Goal: Information Seeking & Learning: Understand process/instructions

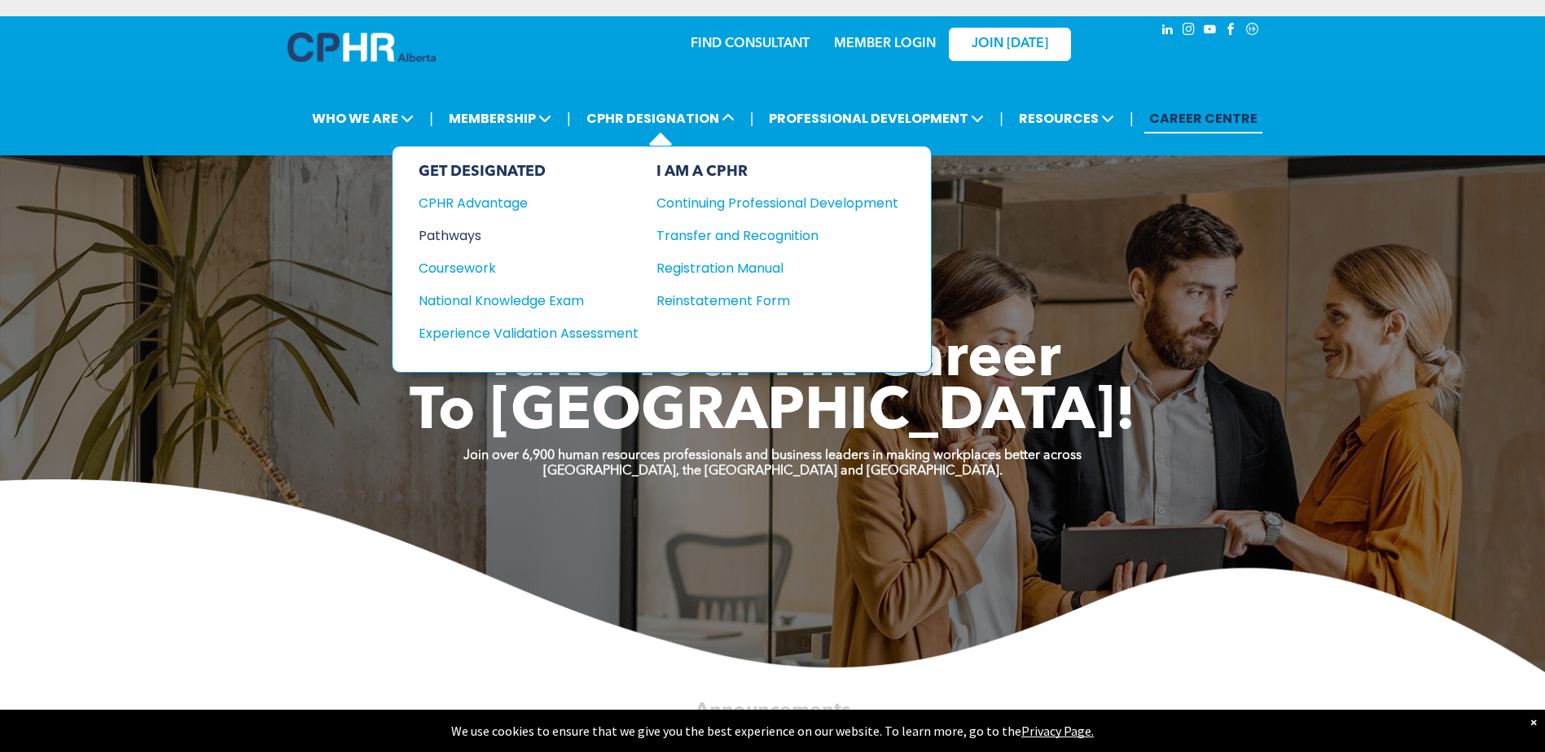
click at [480, 239] on div "Pathways" at bounding box center [518, 236] width 198 height 20
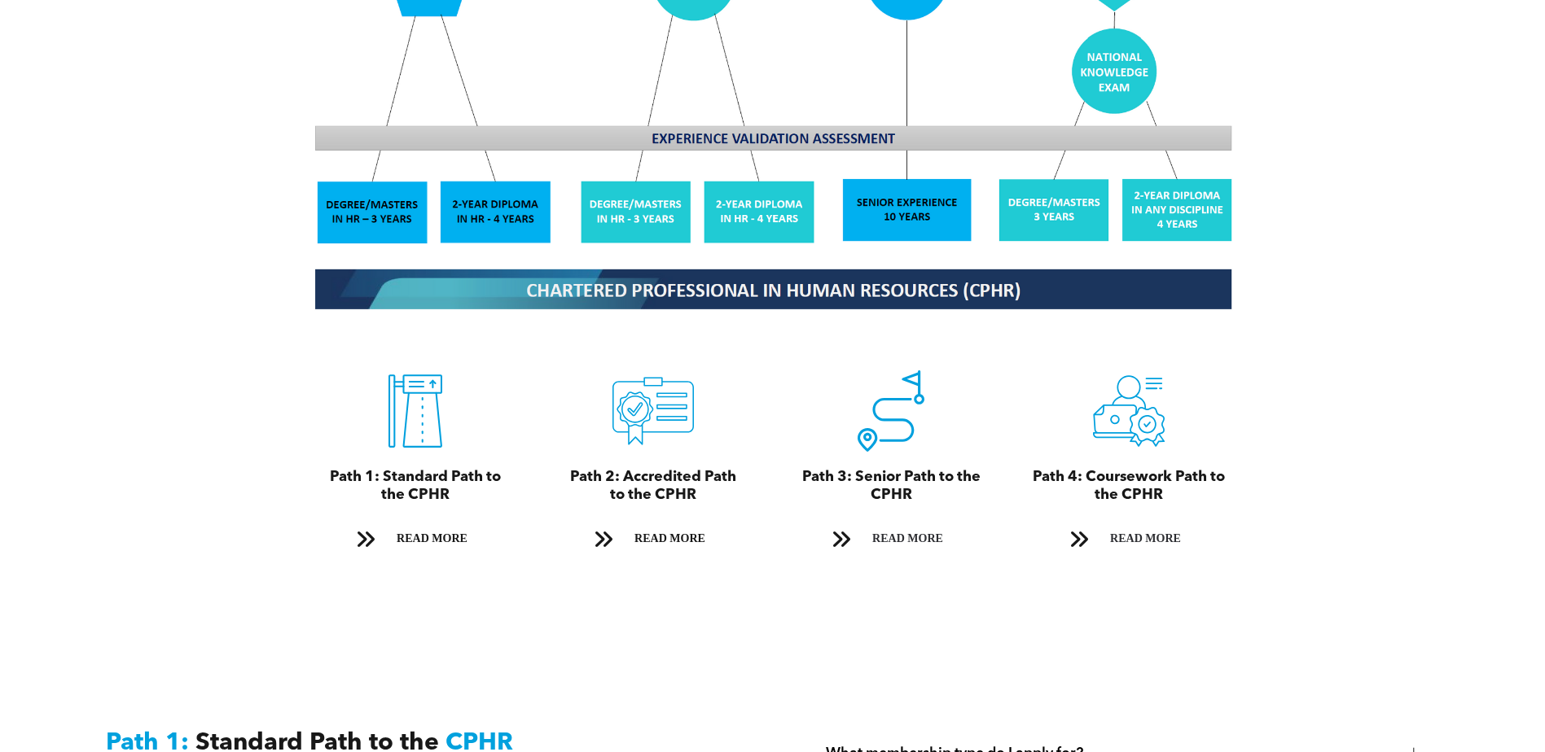
scroll to position [1629, 0]
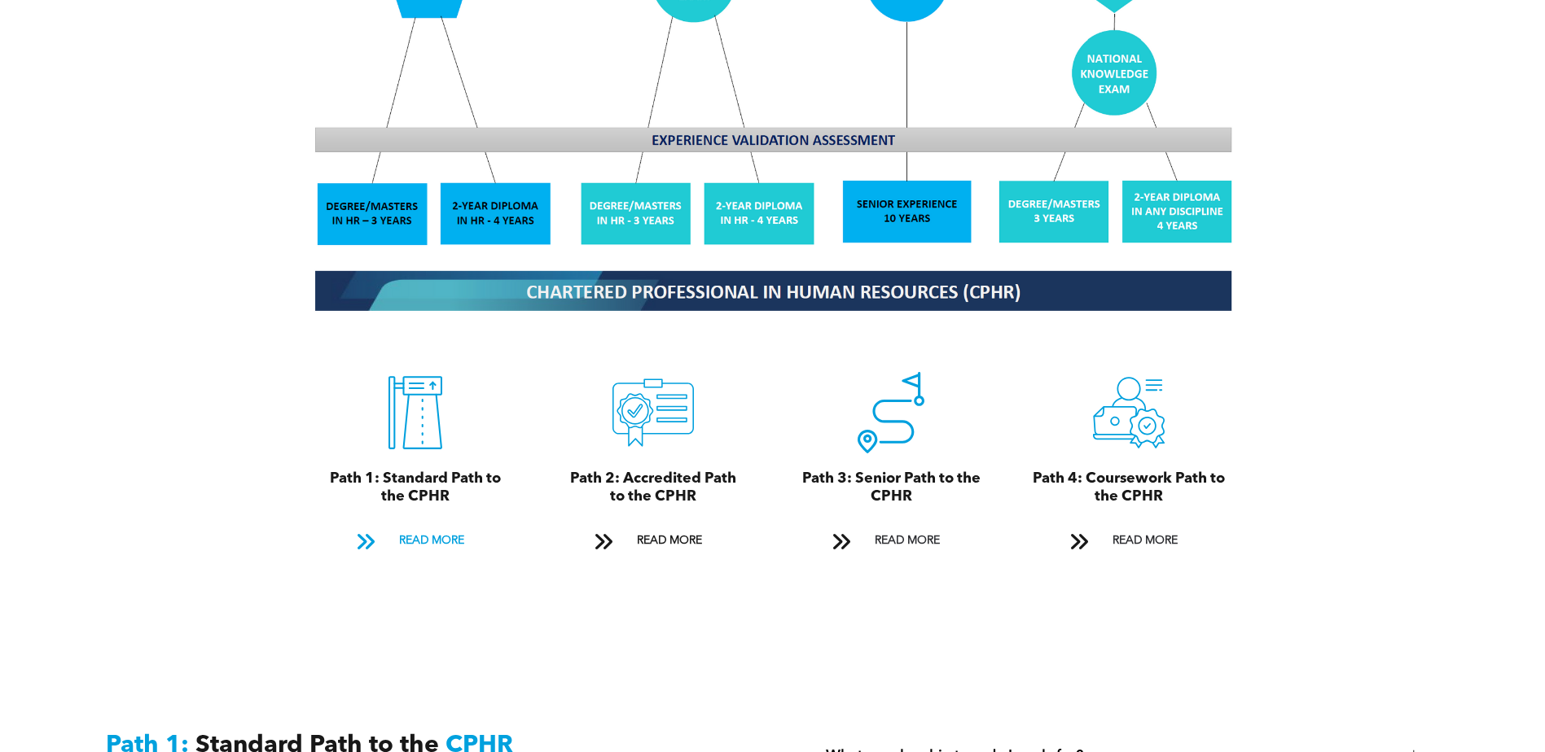
click at [441, 526] on span "READ MORE" at bounding box center [431, 541] width 77 height 30
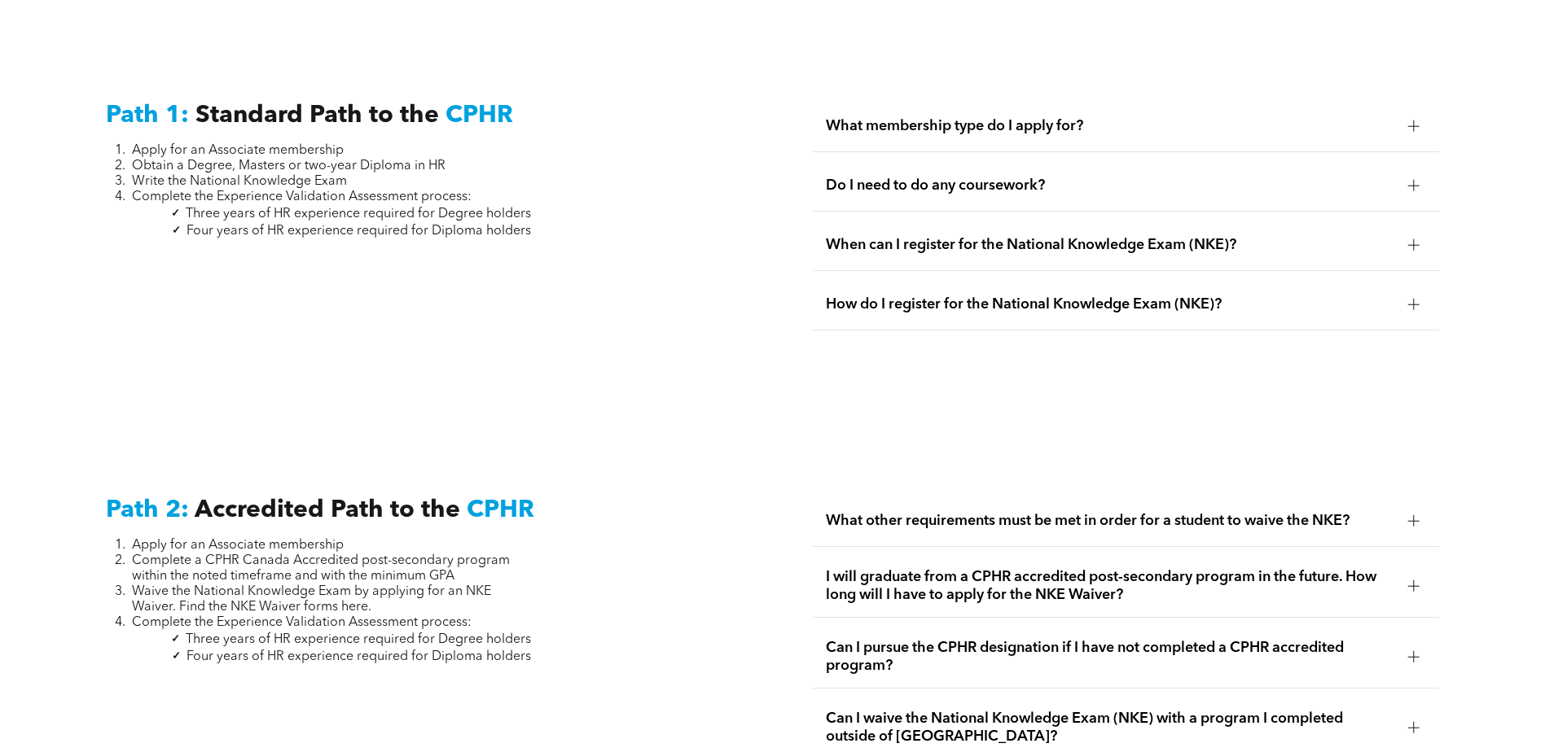
scroll to position [2265, 0]
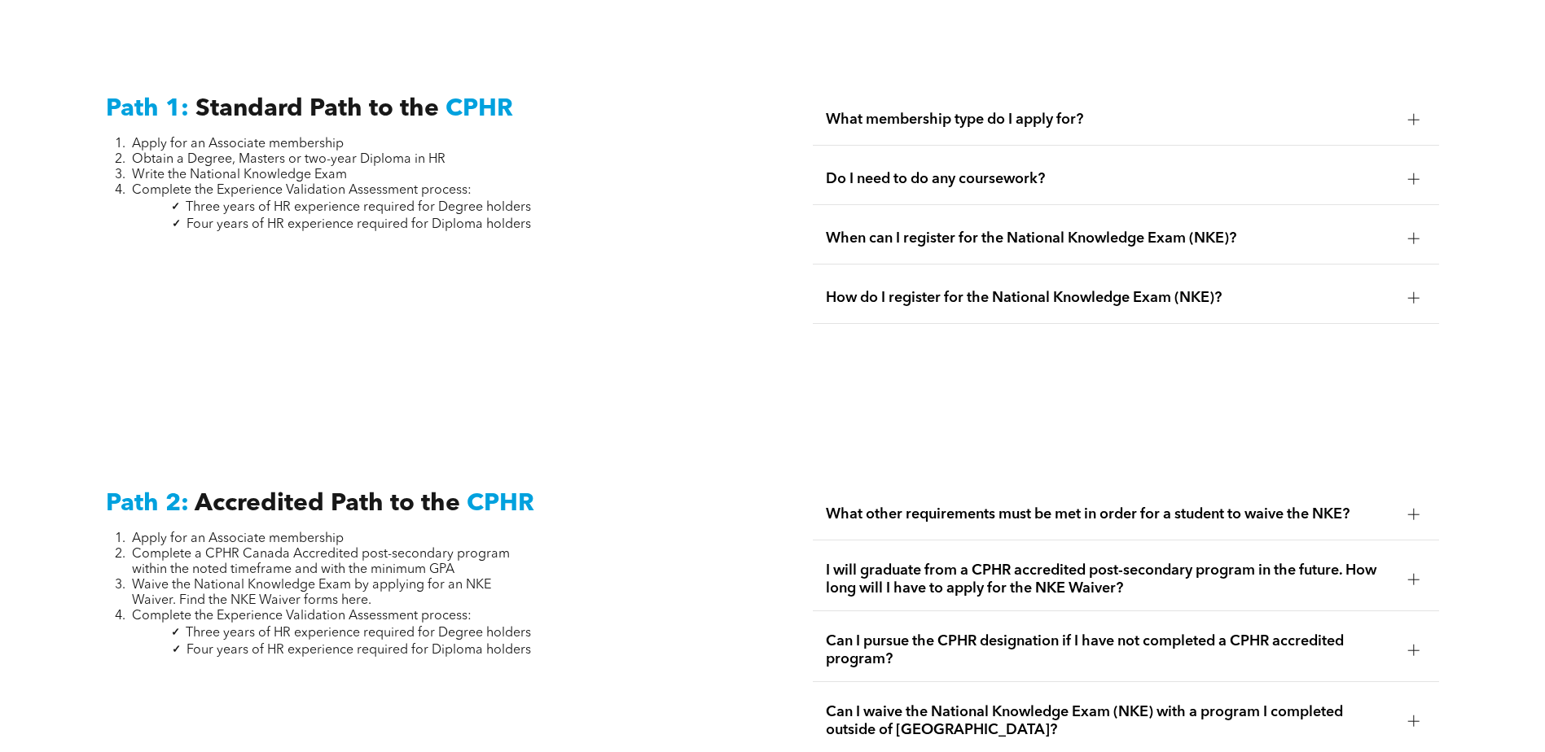
click at [862, 111] on span "What membership type do I apply for?" at bounding box center [1110, 120] width 569 height 18
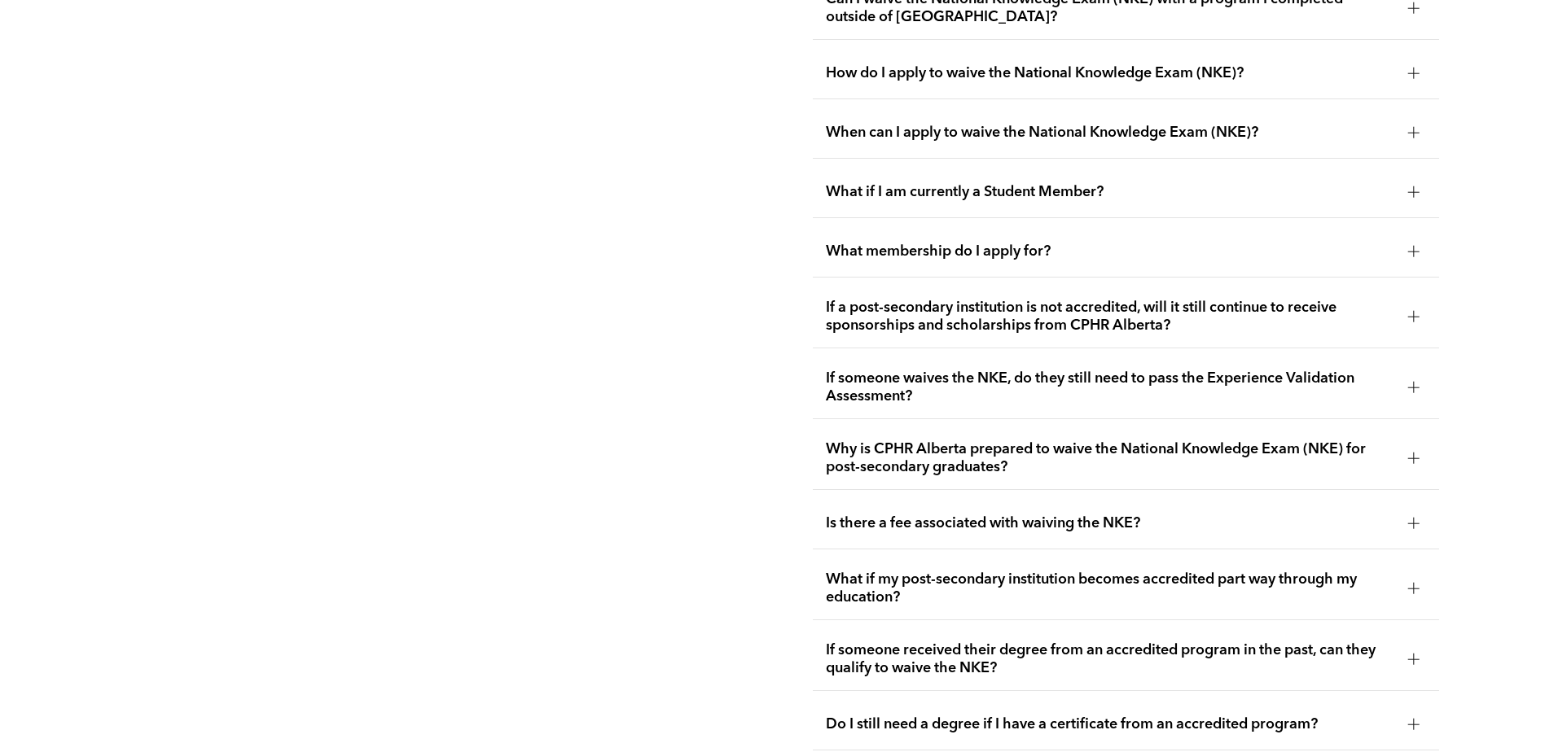
scroll to position [3161, 0]
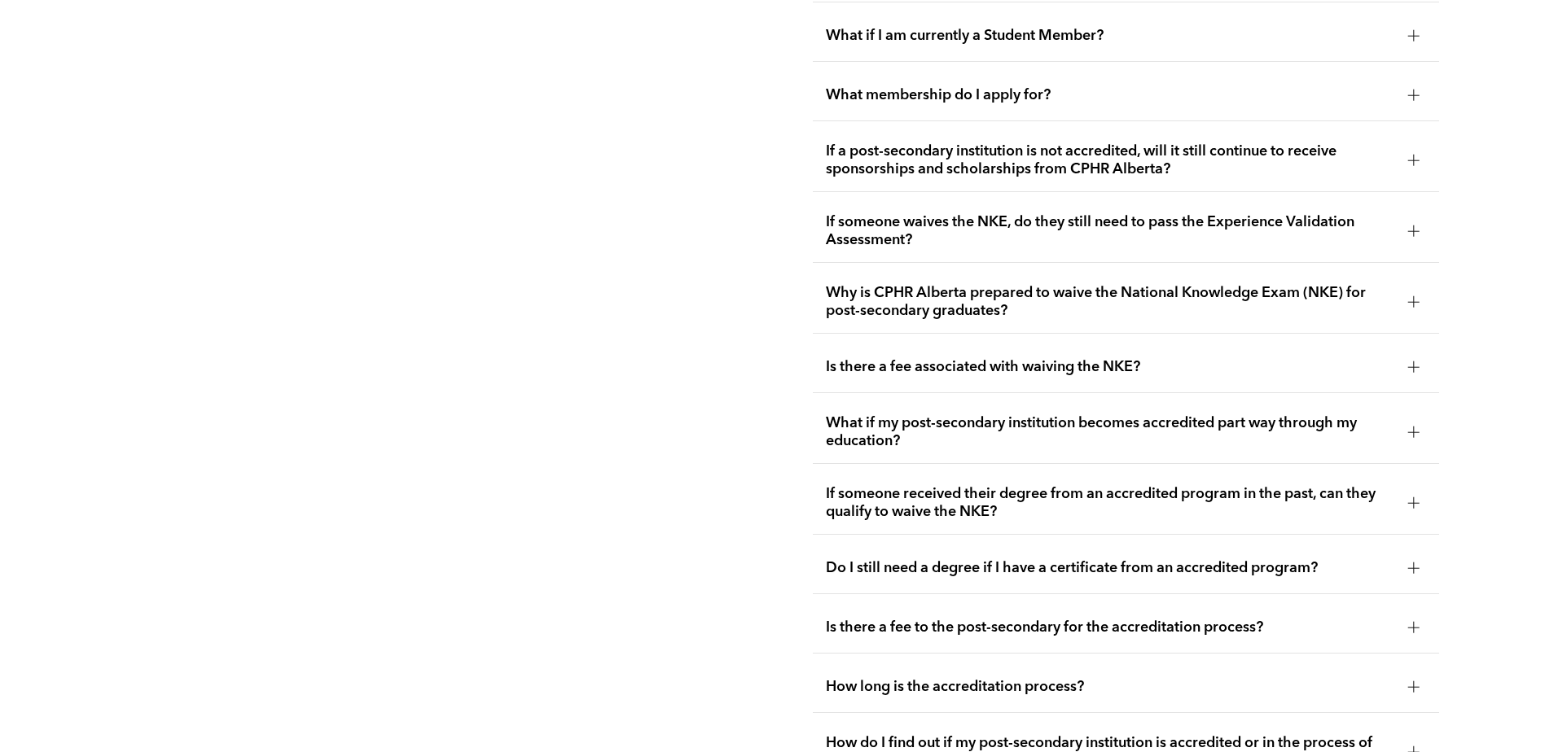
click at [1046, 619] on span "Is there a fee to the post-secondary for the accreditation process?" at bounding box center [1110, 628] width 569 height 18
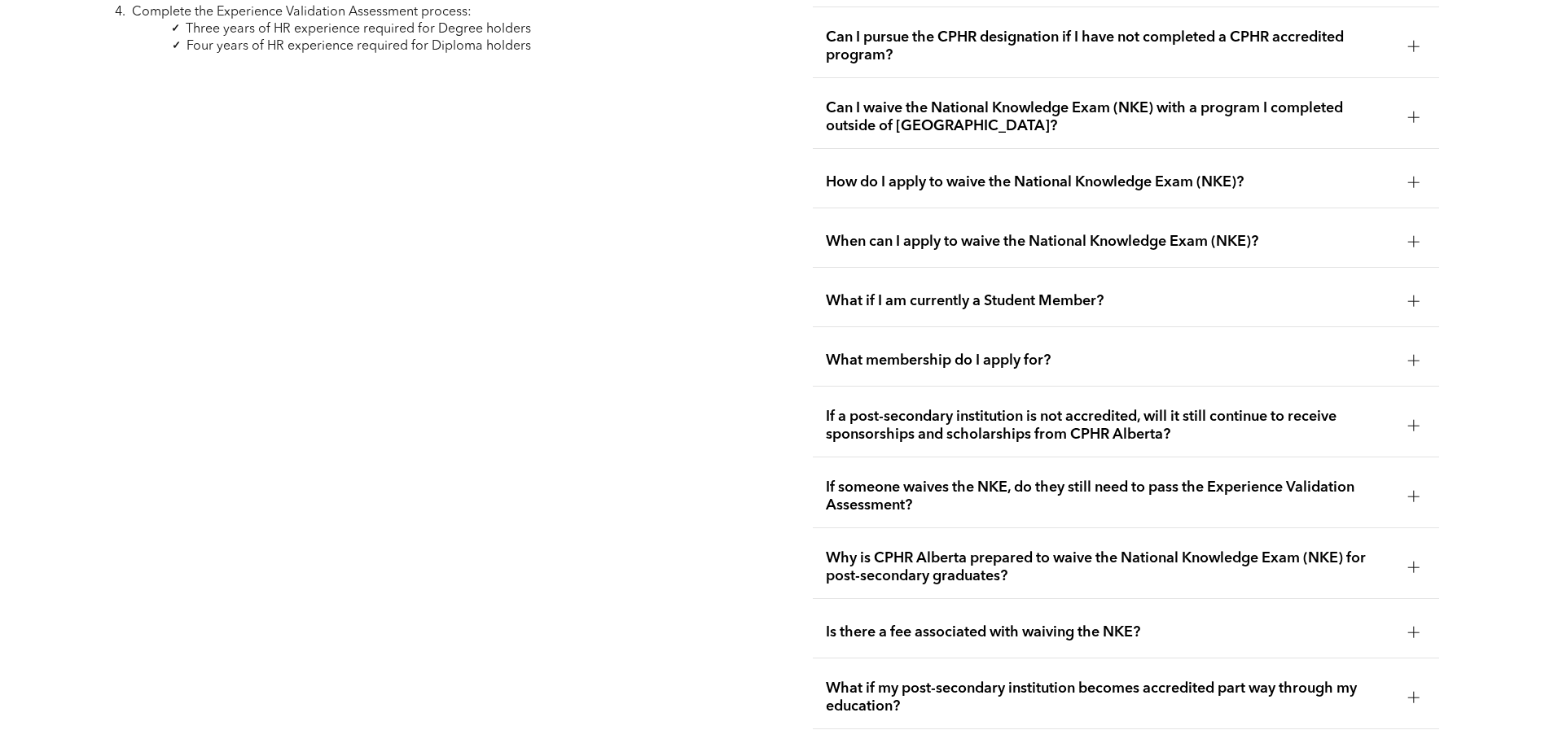
scroll to position [2835, 0]
